Goal: Register for event/course

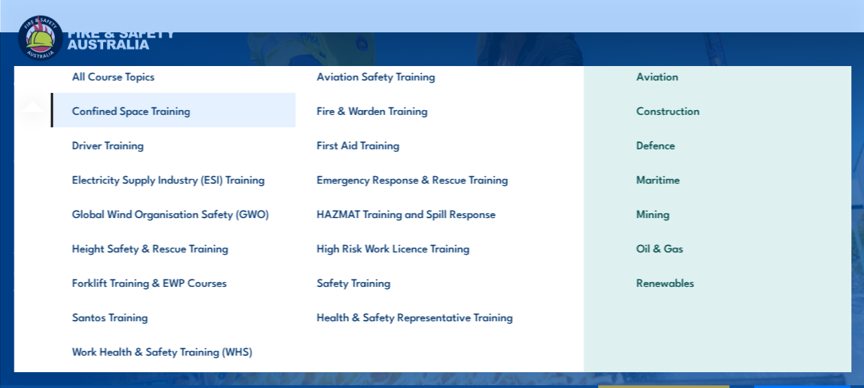
scroll to position [60, 0]
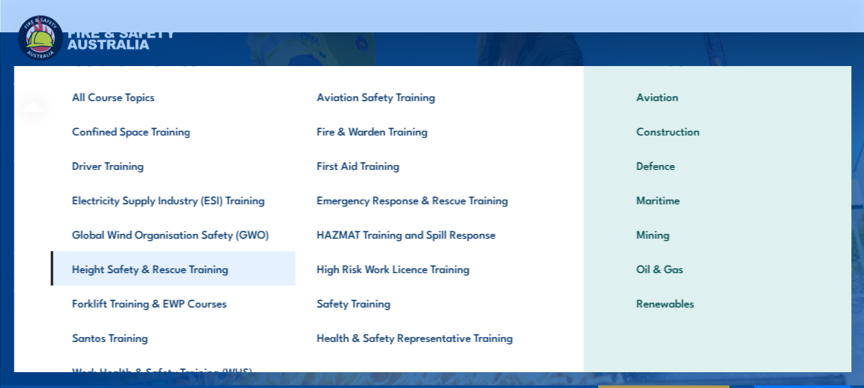
click at [175, 267] on link "Height Safety & Rescue Training" at bounding box center [172, 268] width 245 height 34
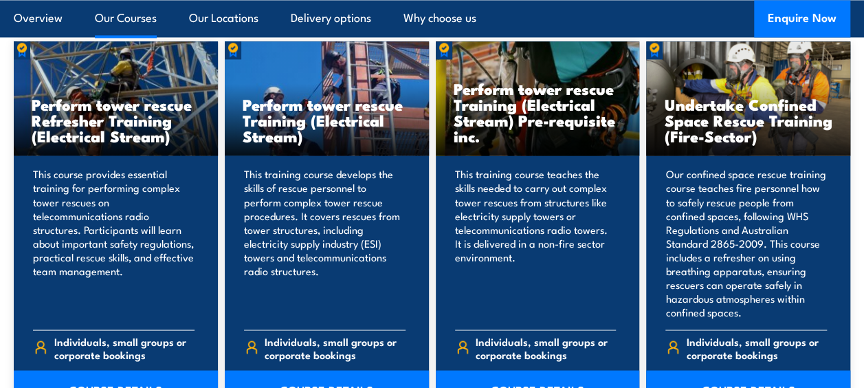
scroll to position [1168, 0]
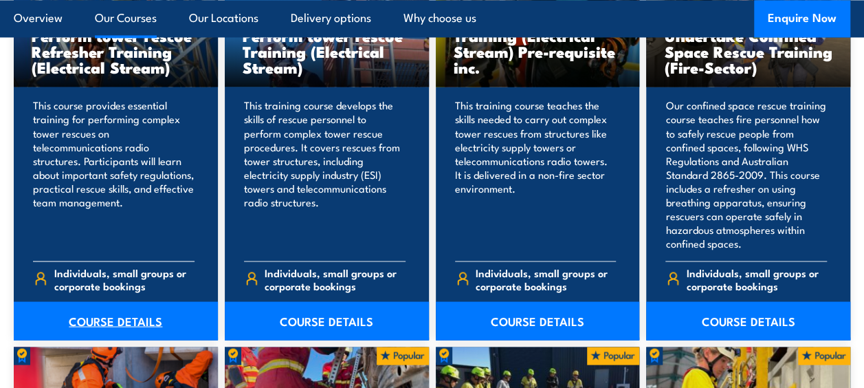
click at [143, 311] on link "COURSE DETAILS" at bounding box center [116, 320] width 204 height 38
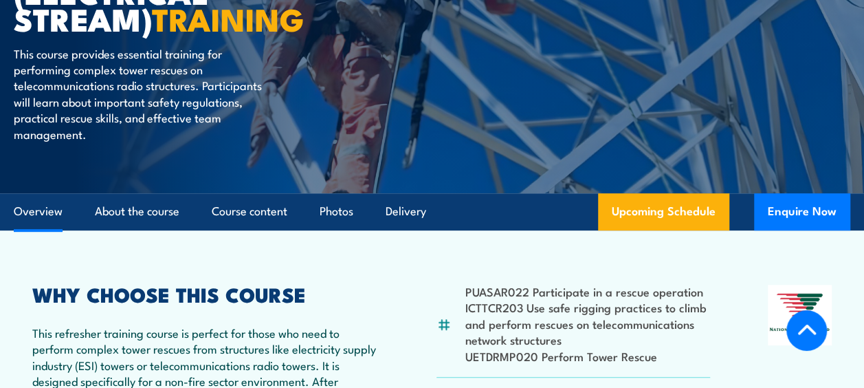
scroll to position [481, 0]
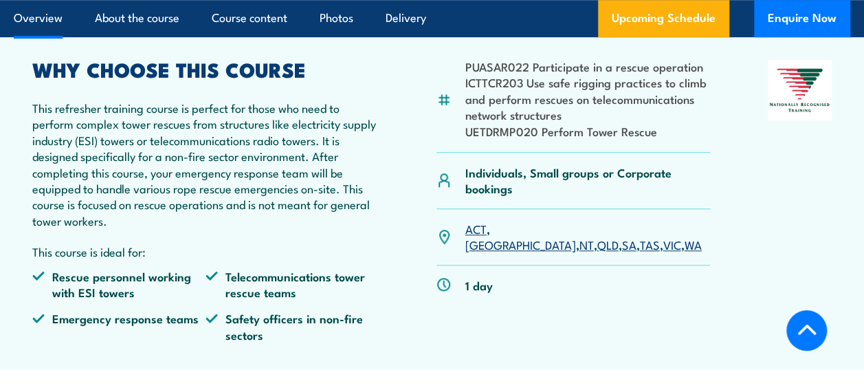
click at [621, 236] on link "SA" at bounding box center [628, 244] width 14 height 16
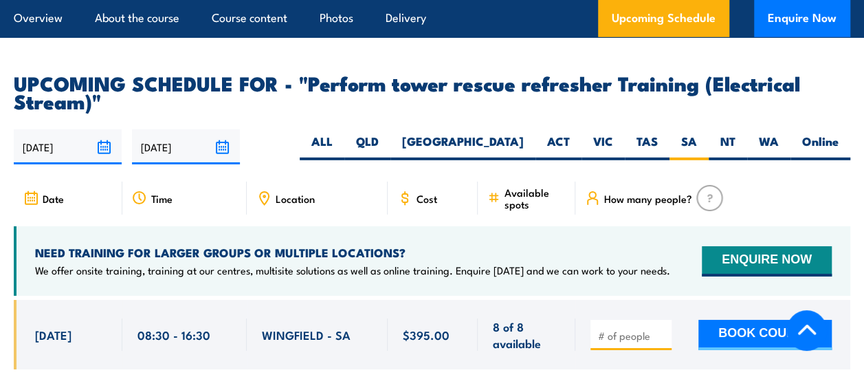
scroll to position [2251, 0]
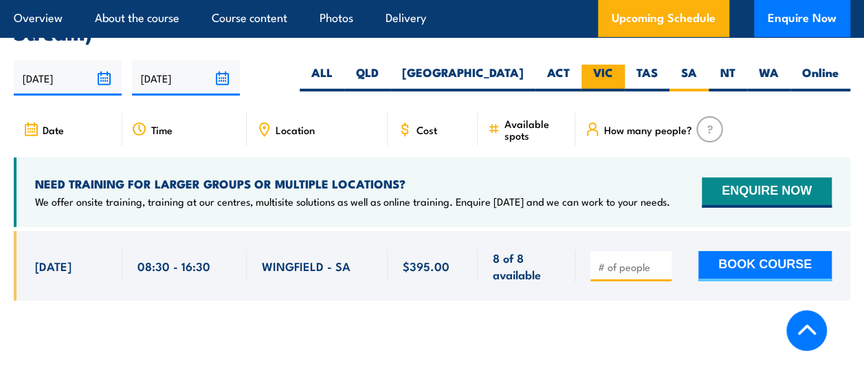
click at [604, 74] on label "VIC" at bounding box center [602, 78] width 43 height 27
click at [613, 74] on input "VIC" at bounding box center [617, 69] width 9 height 9
radio input "true"
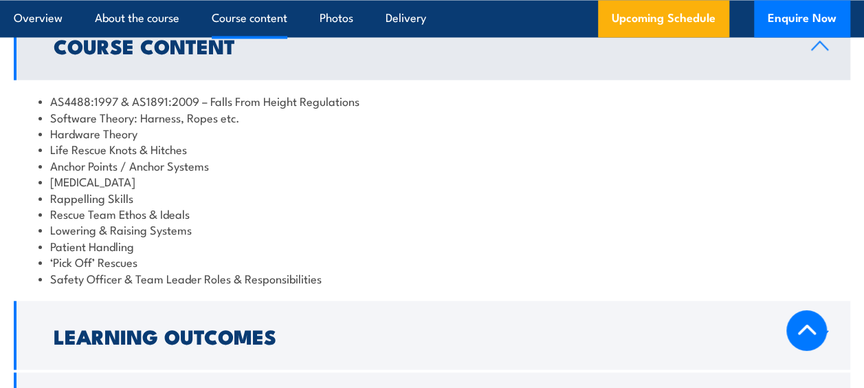
scroll to position [1220, 0]
